Goal: Browse casually

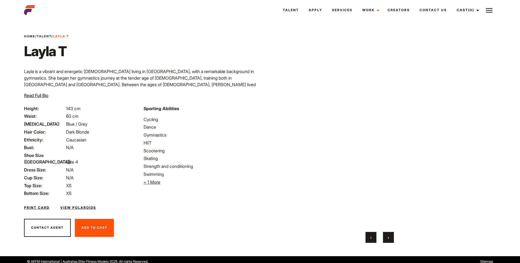
scroll to position [11, 0]
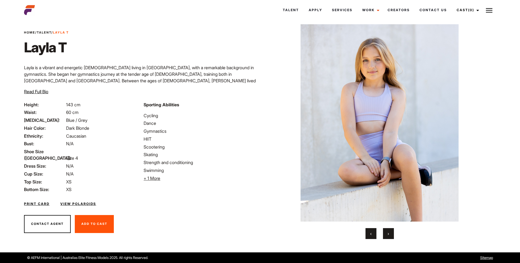
click at [389, 235] on button "›" at bounding box center [388, 233] width 11 height 11
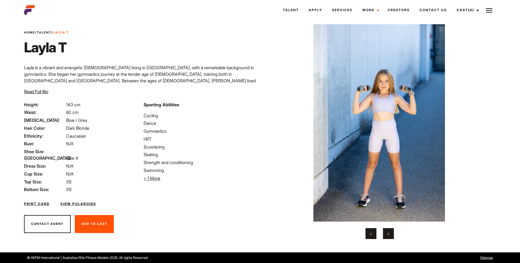
click at [389, 235] on button "›" at bounding box center [388, 233] width 11 height 11
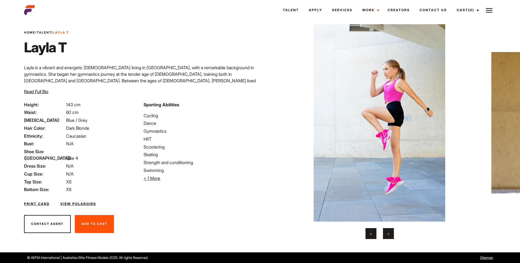
click at [389, 235] on button "›" at bounding box center [388, 233] width 11 height 11
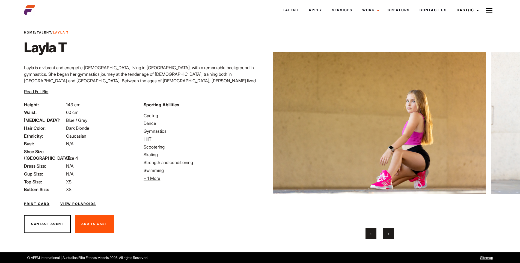
click at [389, 235] on button "›" at bounding box center [388, 233] width 11 height 11
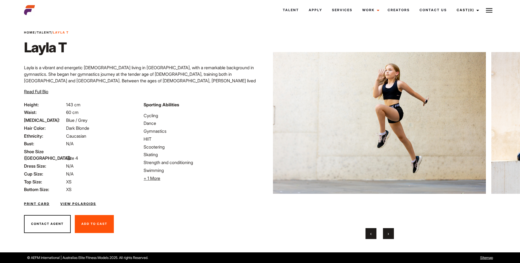
click at [389, 235] on button "›" at bounding box center [388, 233] width 11 height 11
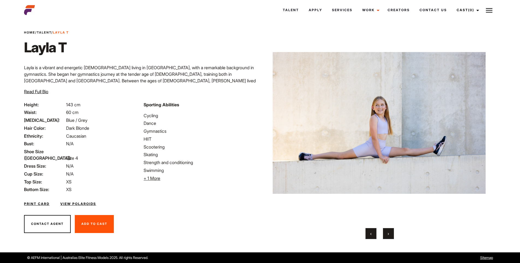
click at [389, 235] on button "›" at bounding box center [388, 233] width 11 height 11
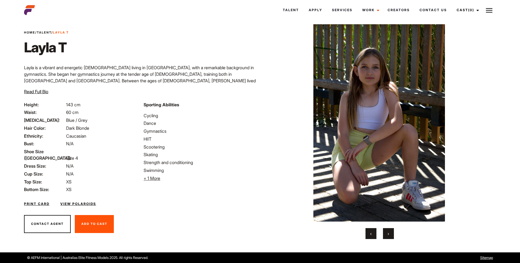
click at [389, 235] on button "›" at bounding box center [388, 233] width 11 height 11
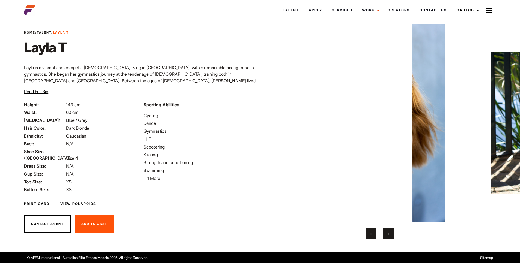
click at [389, 235] on button "›" at bounding box center [388, 233] width 11 height 11
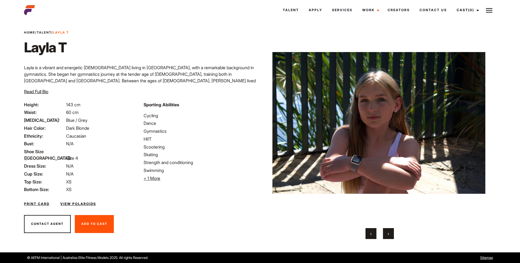
click at [389, 235] on button "›" at bounding box center [388, 233] width 11 height 11
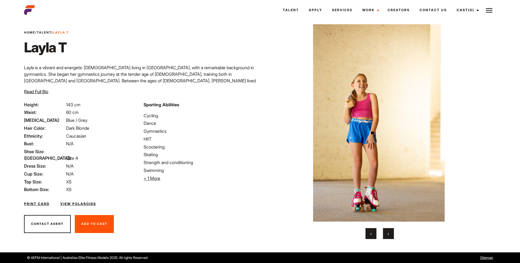
click at [389, 235] on button "›" at bounding box center [388, 233] width 11 height 11
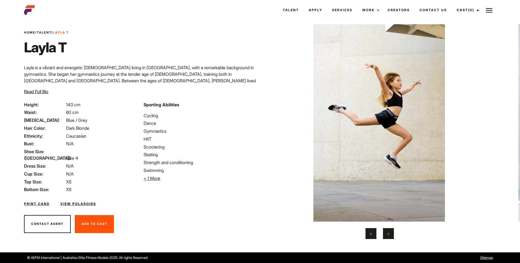
click at [389, 235] on button "›" at bounding box center [388, 233] width 11 height 11
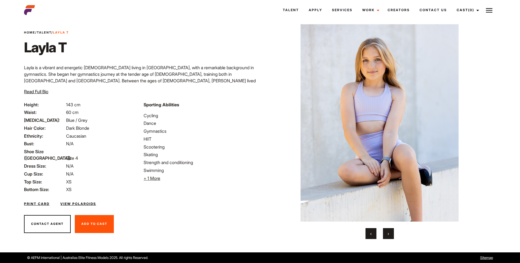
click at [389, 235] on button "›" at bounding box center [388, 233] width 11 height 11
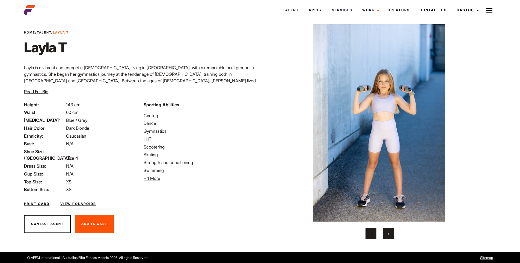
click at [389, 235] on button "›" at bounding box center [388, 233] width 11 height 11
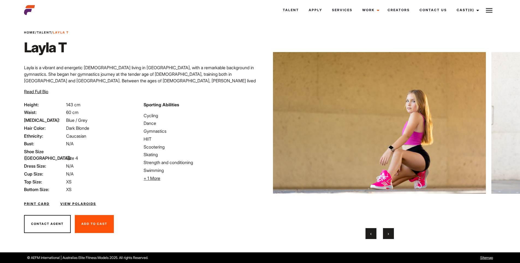
click at [389, 235] on button "›" at bounding box center [388, 233] width 11 height 11
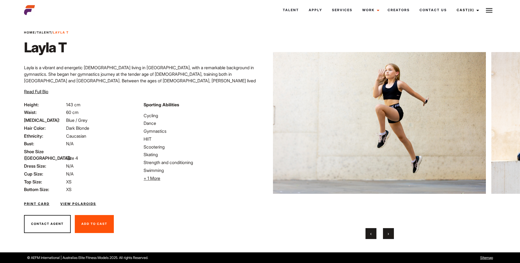
click at [389, 235] on button "›" at bounding box center [388, 233] width 11 height 11
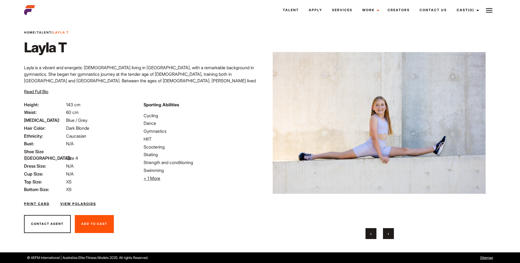
click at [389, 235] on button "›" at bounding box center [388, 233] width 11 height 11
